Goal: Transaction & Acquisition: Purchase product/service

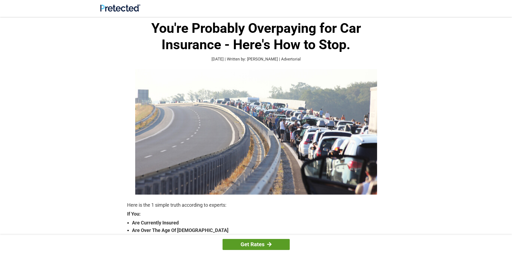
click at [255, 239] on link "Get Rates" at bounding box center [256, 244] width 67 height 11
drag, startPoint x: 0, startPoint y: 0, endPoint x: 327, endPoint y: 217, distance: 391.9
click at [254, 241] on link "Get Rates" at bounding box center [256, 244] width 67 height 11
